Goal: Task Accomplishment & Management: Use online tool/utility

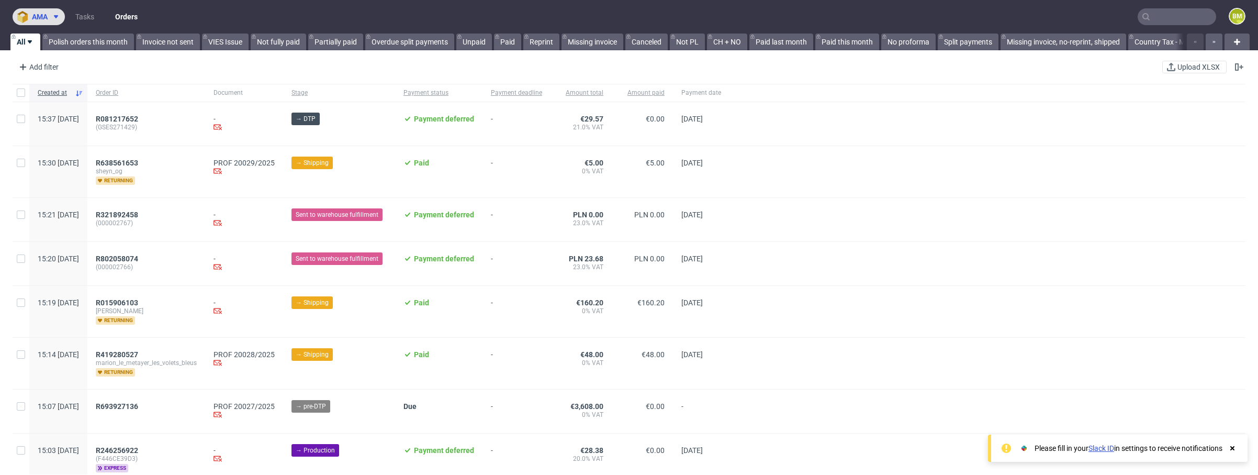
click at [58, 16] on use at bounding box center [56, 16] width 4 height 3
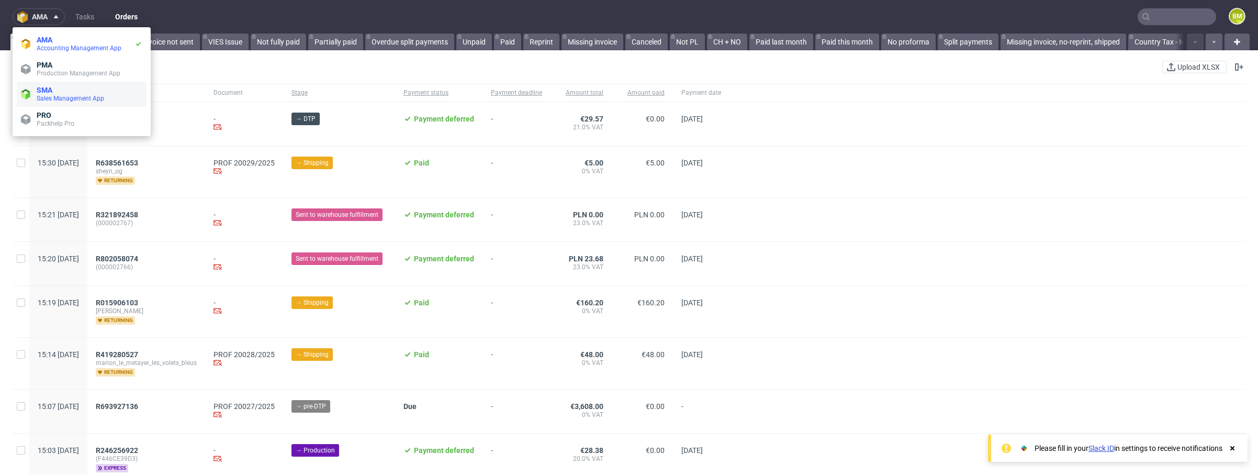
click at [71, 97] on span "Sales Management App" at bounding box center [71, 98] width 68 height 7
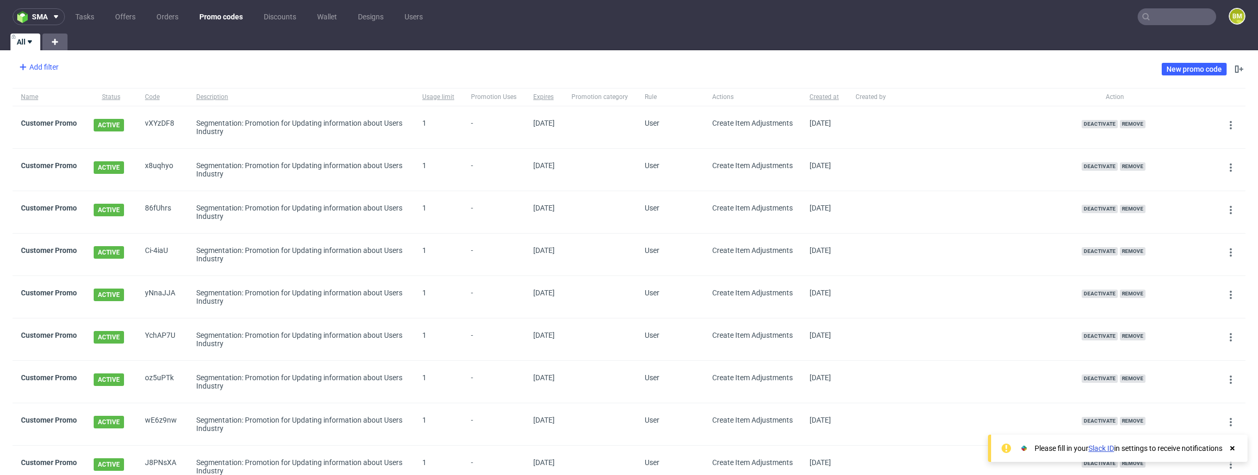
click at [49, 68] on div "Add filter" at bounding box center [38, 67] width 46 height 17
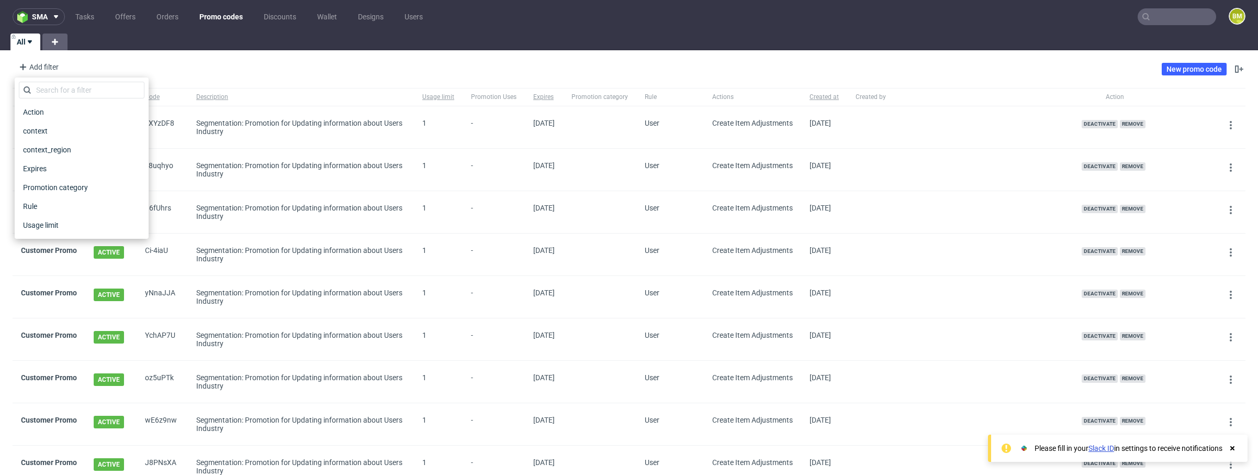
click at [177, 61] on div "Add filter Hide filters Clear all New promo code" at bounding box center [629, 68] width 1258 height 29
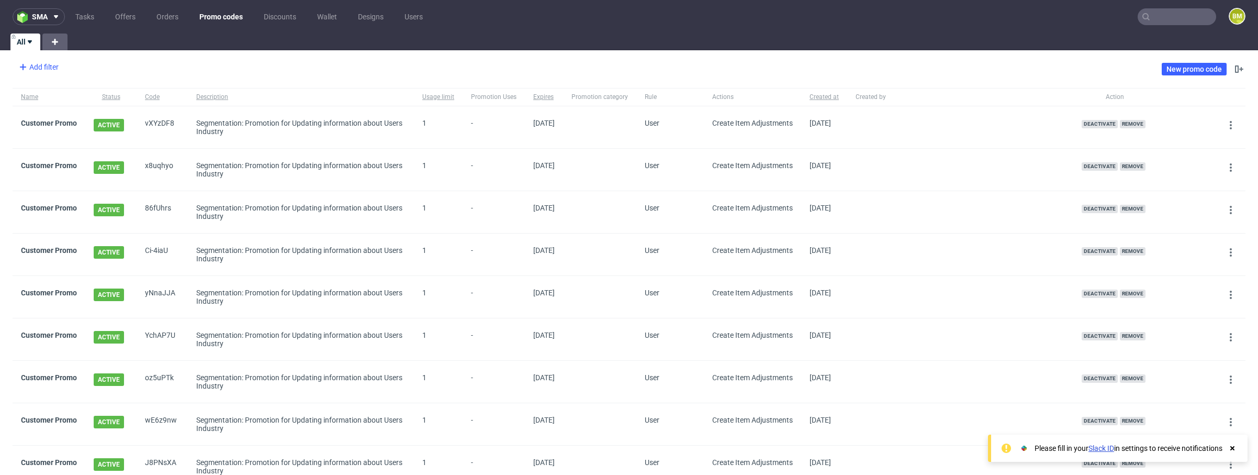
click at [43, 63] on div "Add filter" at bounding box center [38, 67] width 46 height 17
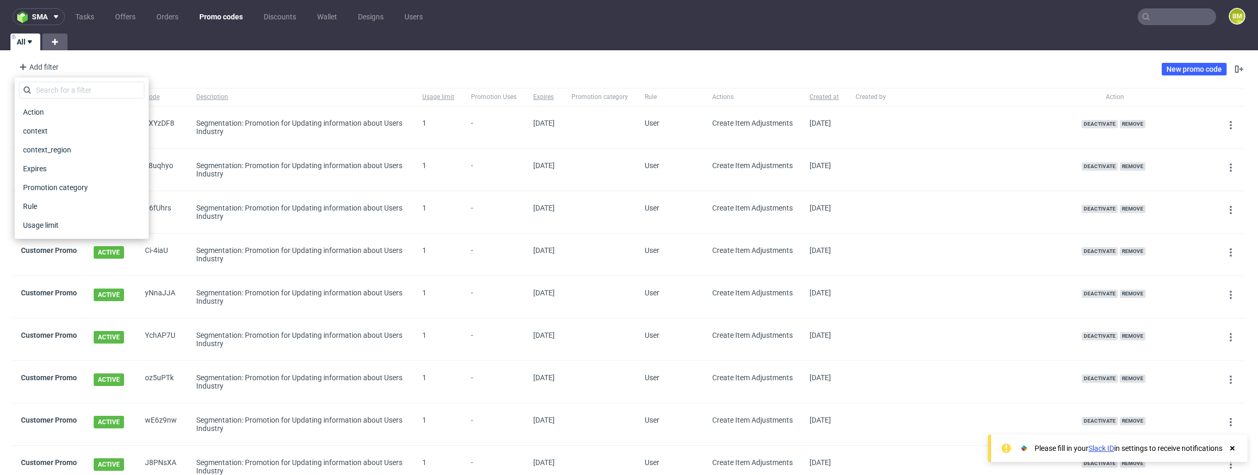
click at [188, 68] on div "Add filter Hide filters Clear all New promo code" at bounding box center [629, 68] width 1258 height 29
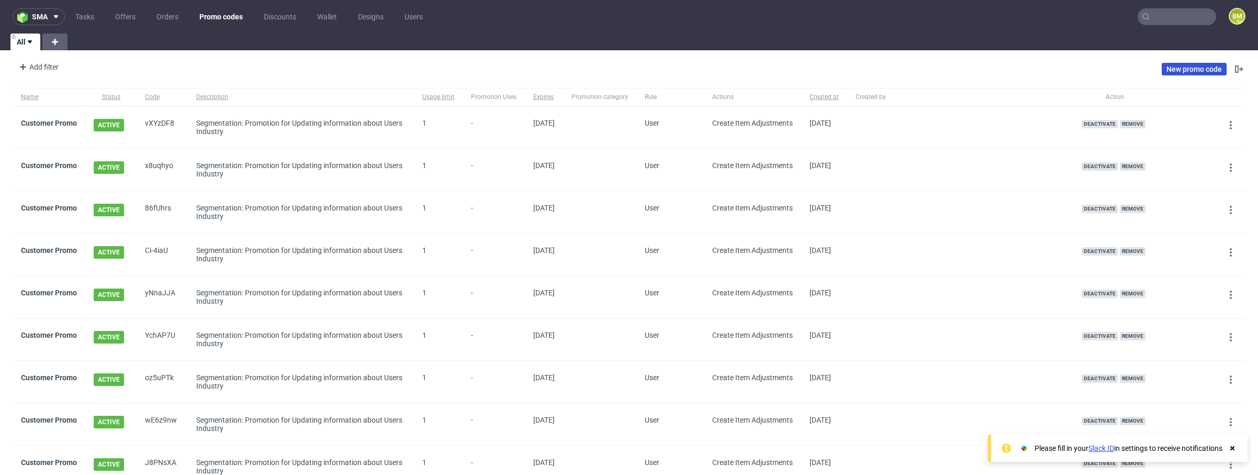
click at [1186, 68] on link "New promo code" at bounding box center [1194, 69] width 65 height 13
click at [92, 78] on div "Add filter Hide filters Clear all New promo code" at bounding box center [629, 68] width 1258 height 29
click at [49, 64] on div "Add filter" at bounding box center [38, 67] width 46 height 17
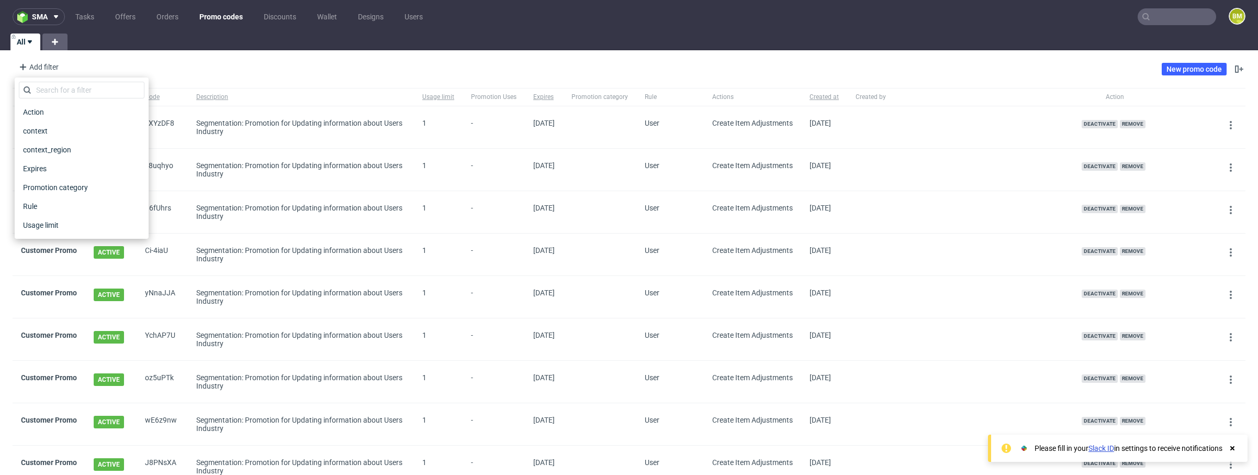
click at [240, 70] on div "Add filter Hide filters Clear all New promo code" at bounding box center [629, 68] width 1258 height 29
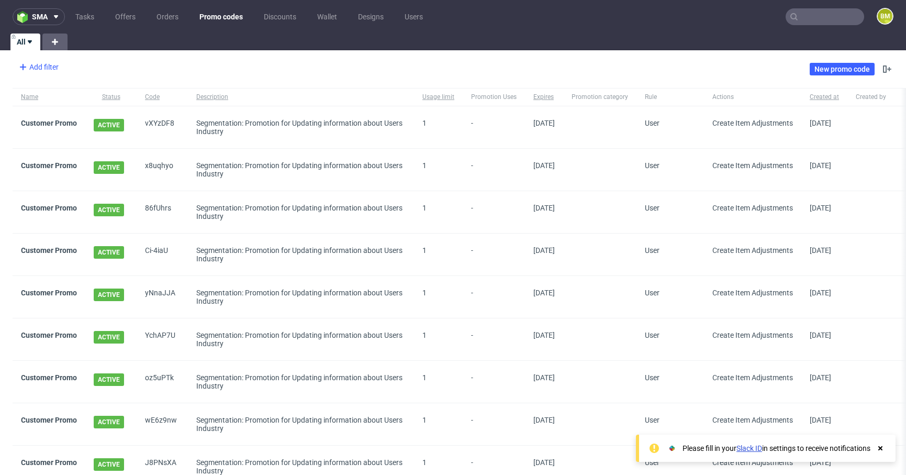
click at [40, 70] on div "Add filter" at bounding box center [38, 67] width 46 height 17
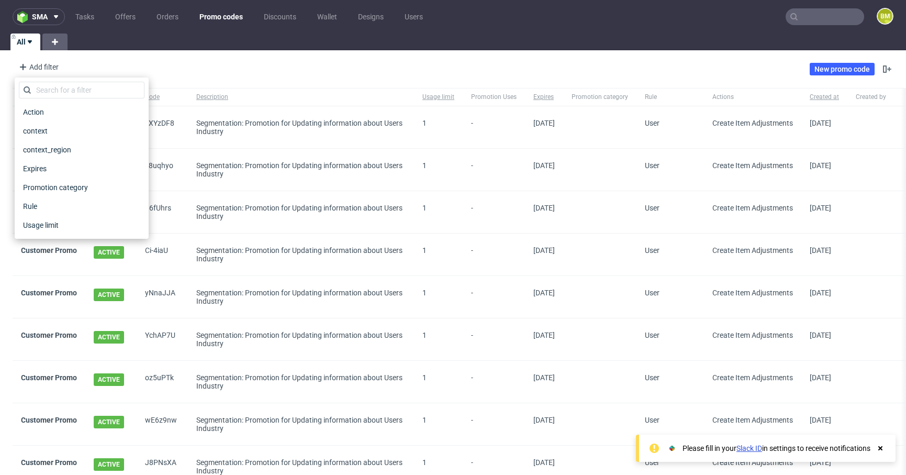
click at [225, 66] on div "Add filter Hide filters Clear all New promo code" at bounding box center [453, 68] width 906 height 29
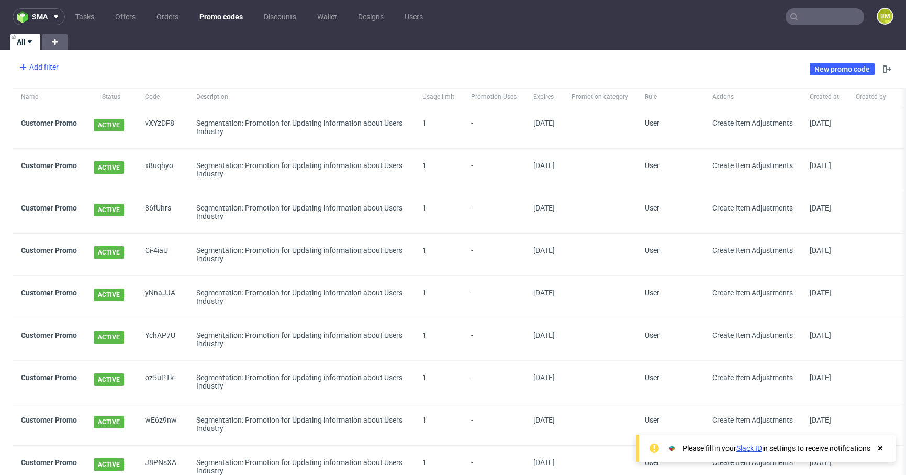
click at [54, 63] on div "Add filter" at bounding box center [38, 67] width 46 height 17
